Goal: Task Accomplishment & Management: Manage account settings

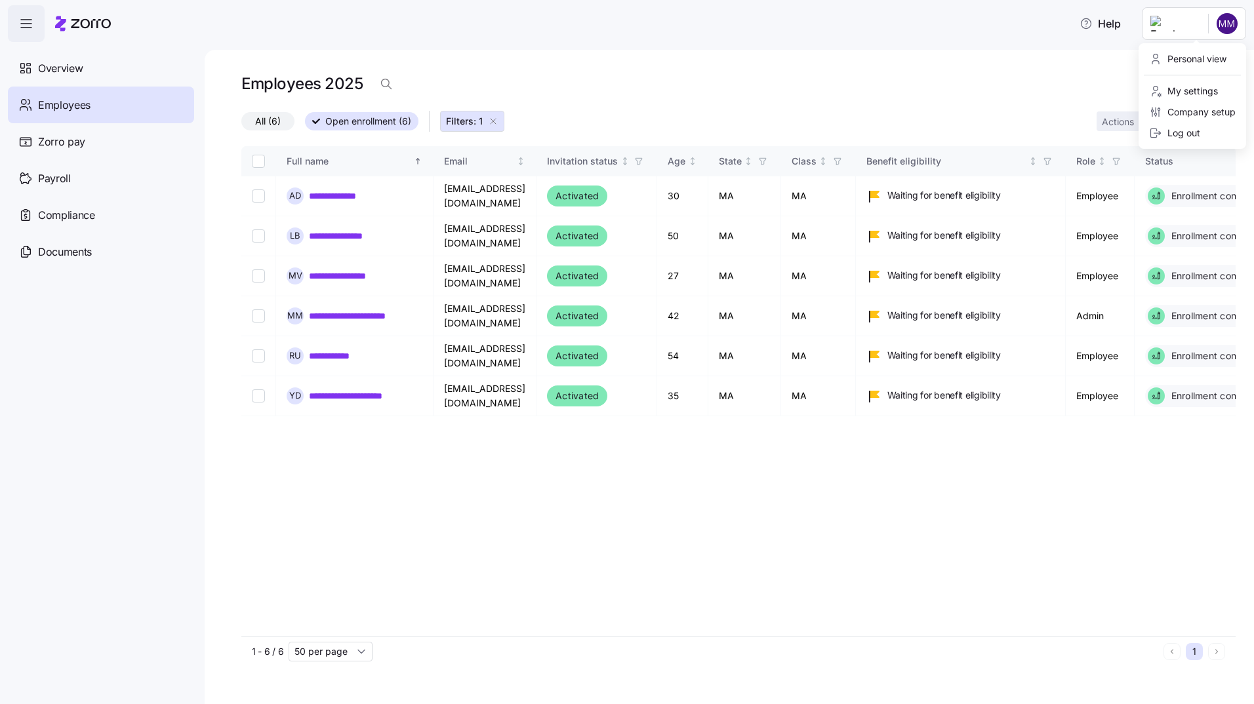
click at [1220, 20] on html "**********" at bounding box center [627, 348] width 1254 height 697
click at [1188, 132] on div "Log out" at bounding box center [1174, 133] width 51 height 14
